Goal: Transaction & Acquisition: Purchase product/service

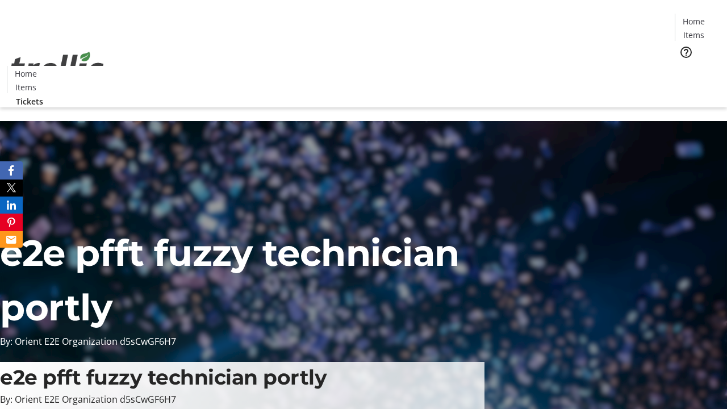
click at [684, 66] on span "Tickets" at bounding box center [697, 72] width 27 height 12
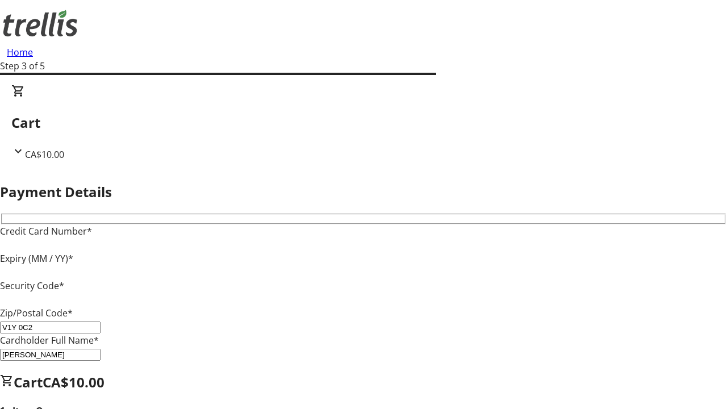
type input "V1Y 0C2"
